Goal: Transaction & Acquisition: Subscribe to service/newsletter

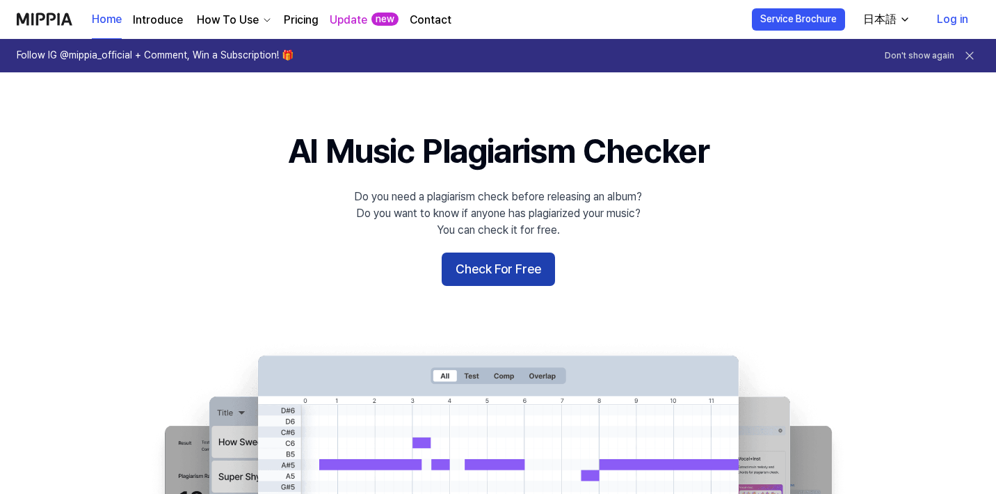
click at [513, 268] on button "Check For Free" at bounding box center [498, 269] width 113 height 33
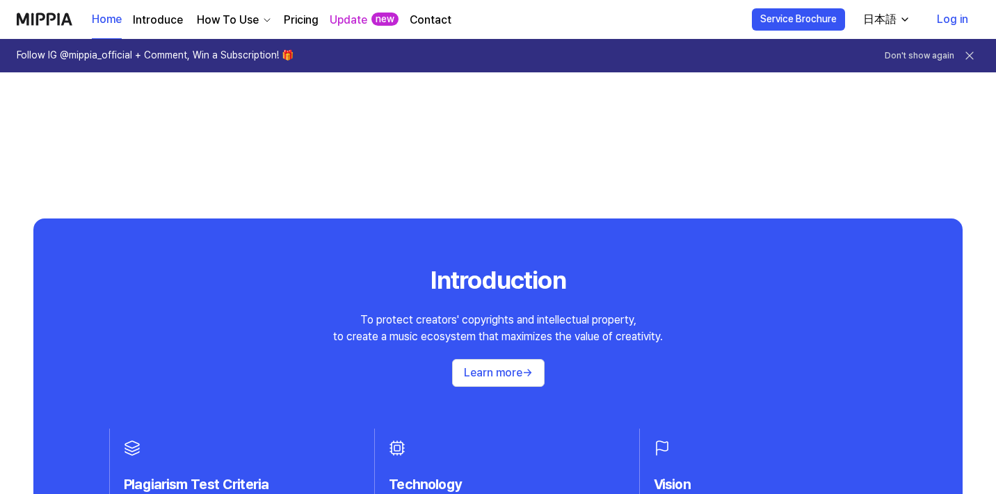
scroll to position [1173, 0]
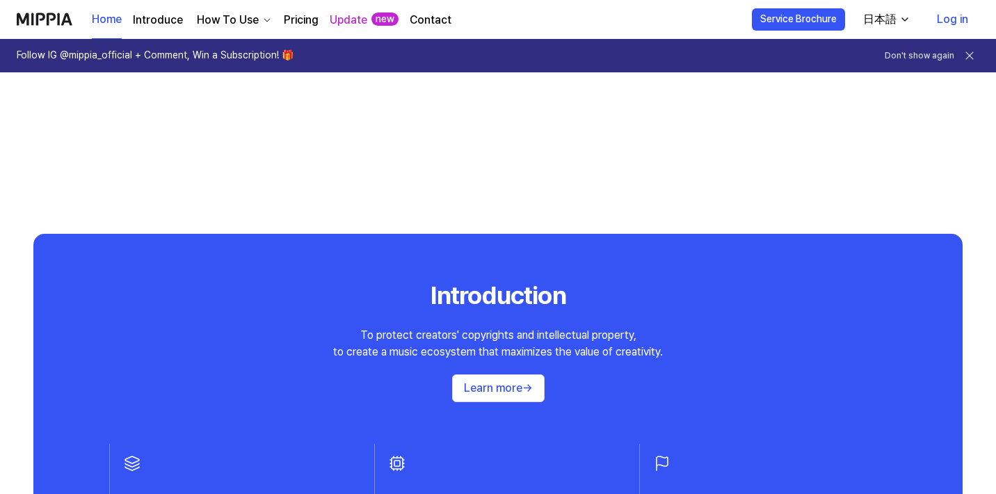
drag, startPoint x: 636, startPoint y: 301, endPoint x: 608, endPoint y: 305, distance: 28.1
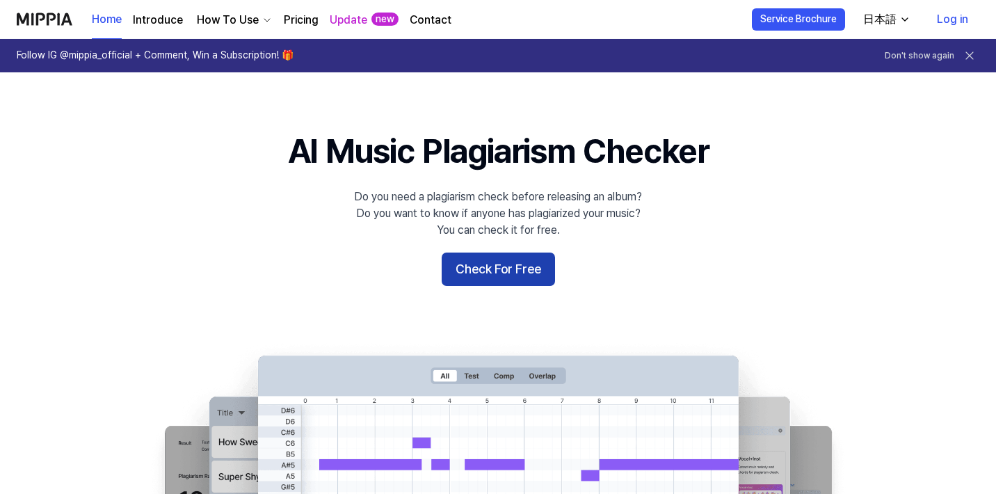
click at [523, 268] on button "Check For Free" at bounding box center [498, 269] width 113 height 33
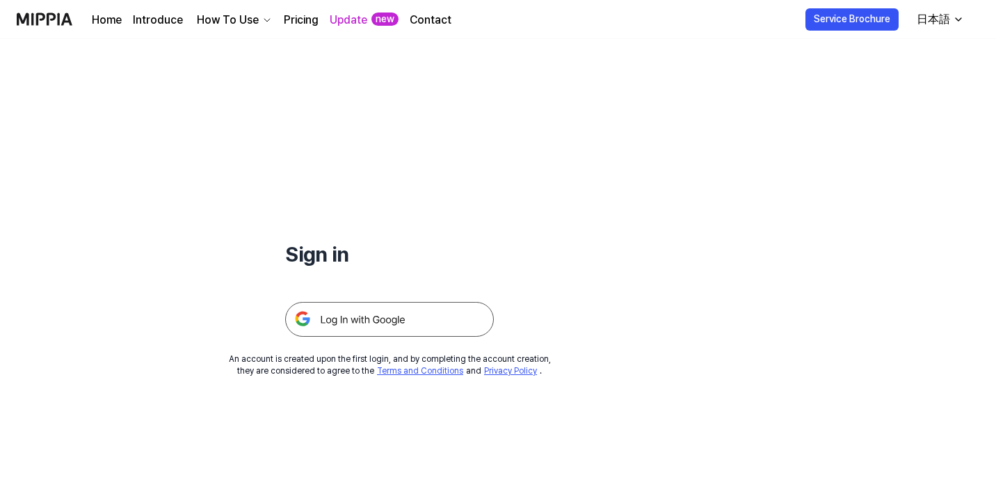
click at [394, 319] on img at bounding box center [389, 319] width 209 height 35
